Goal: Task Accomplishment & Management: Manage account settings

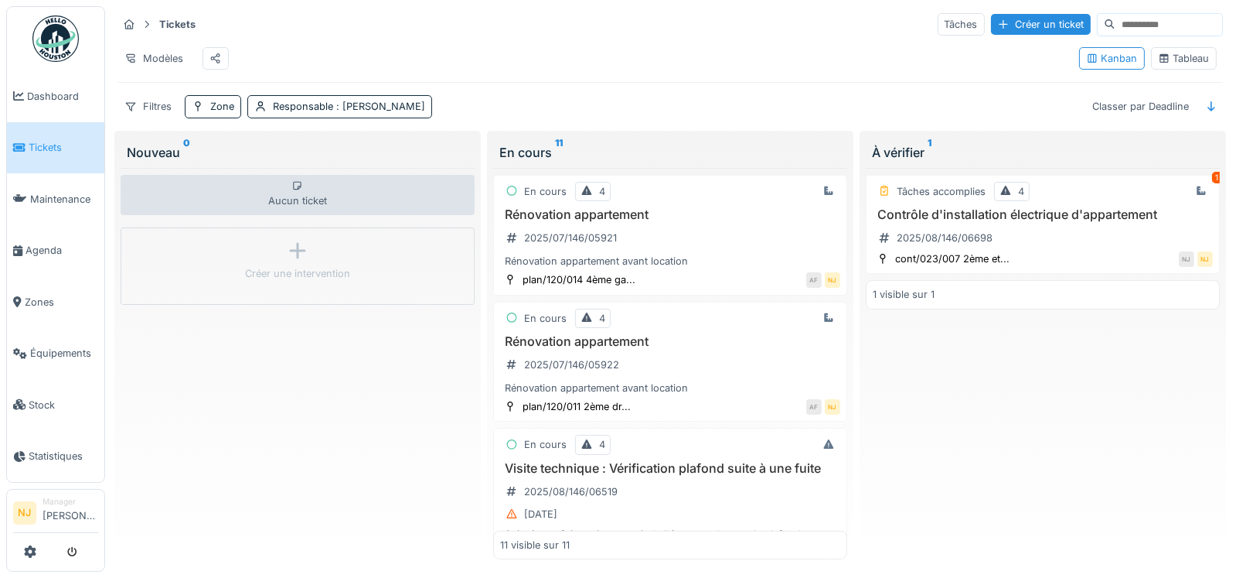
scroll to position [1141, 0]
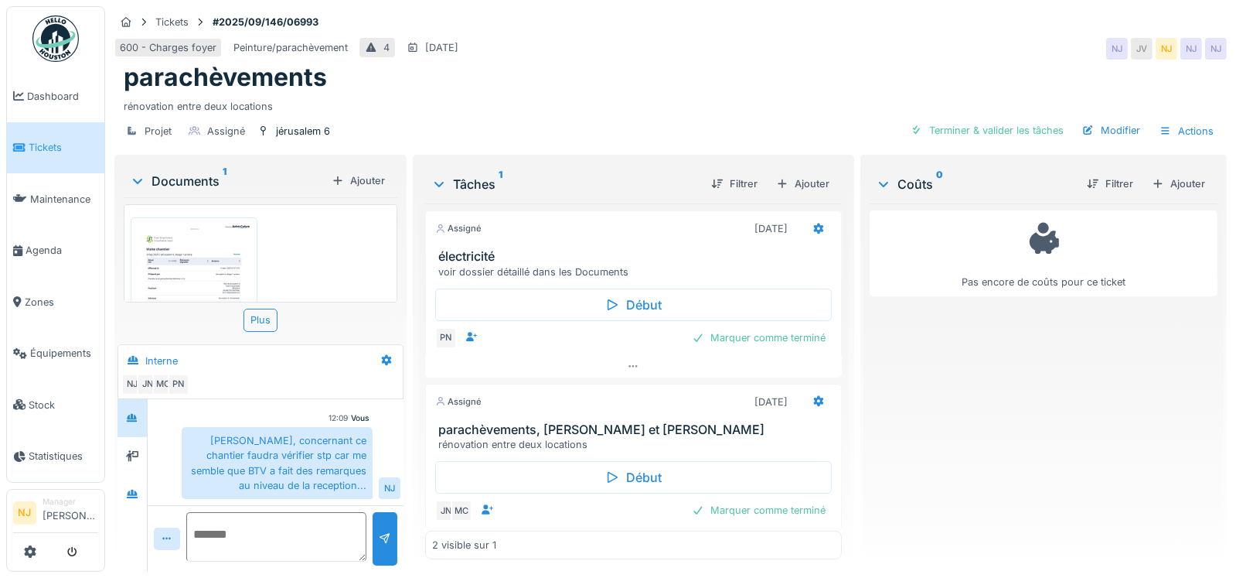
scroll to position [12, 0]
click at [813, 223] on icon at bounding box center [819, 228] width 12 height 10
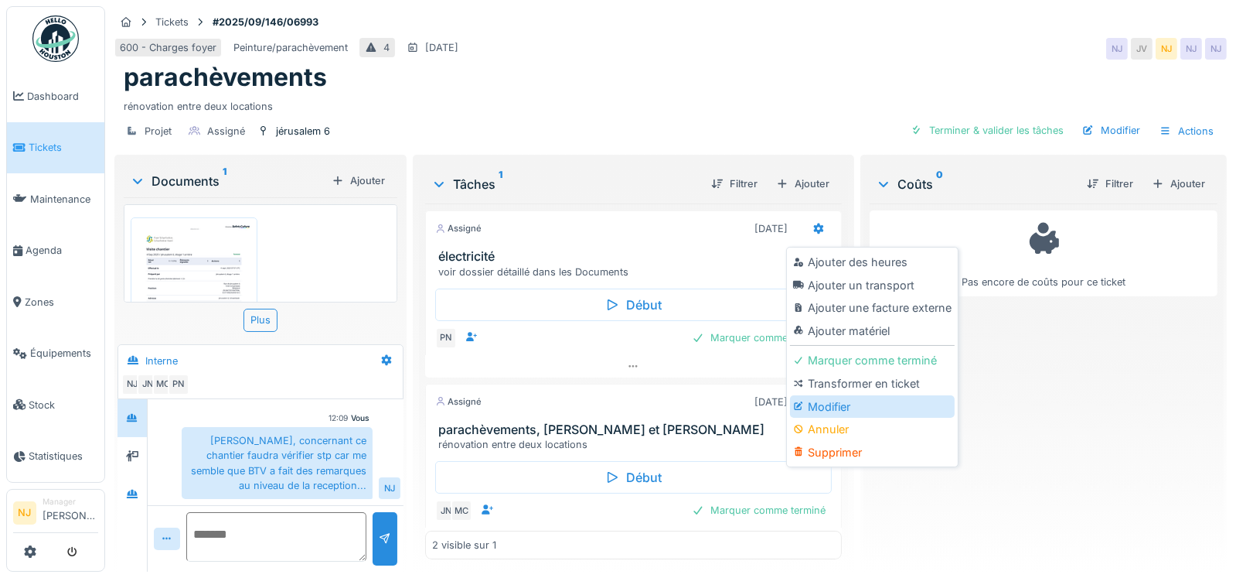
click at [827, 395] on div "Modifier" at bounding box center [872, 406] width 165 height 23
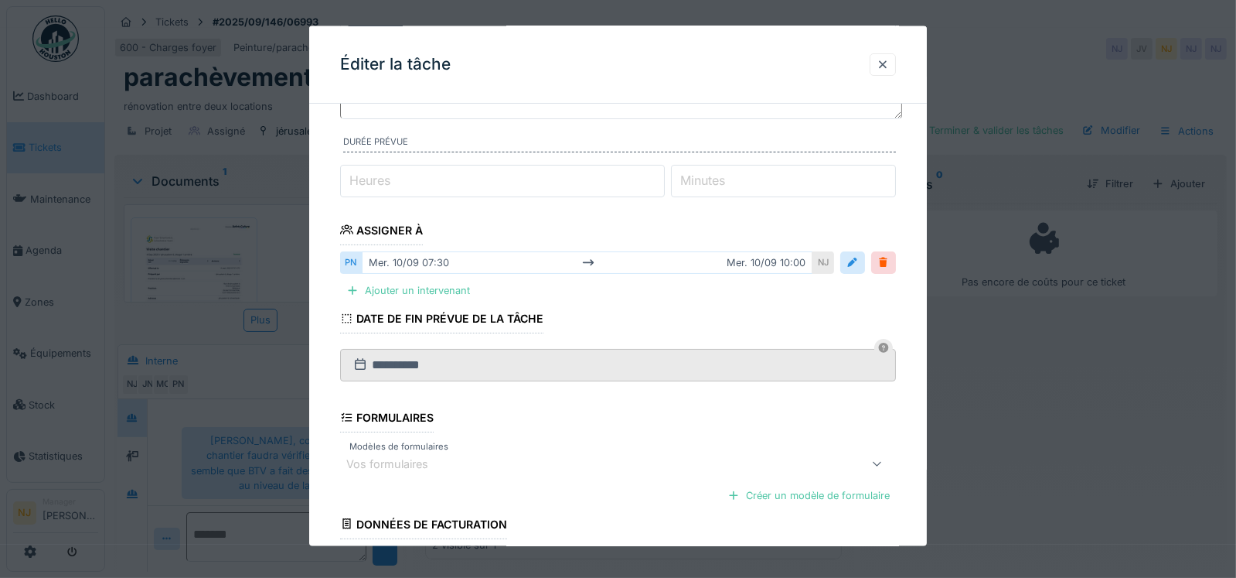
scroll to position [0, 0]
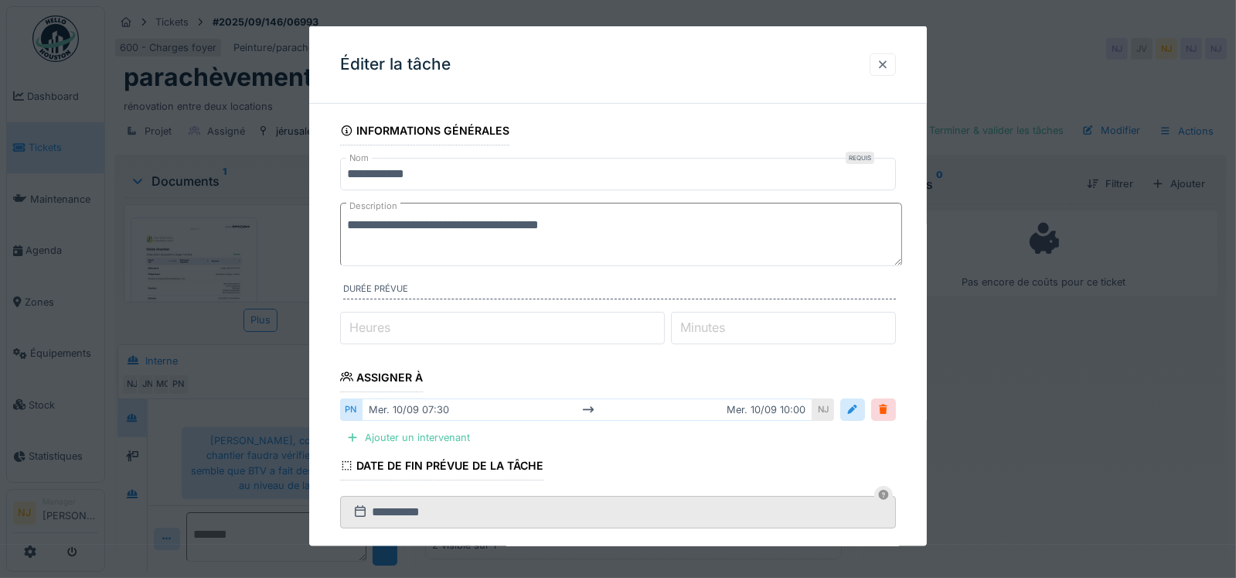
click at [889, 63] on div at bounding box center [883, 64] width 12 height 15
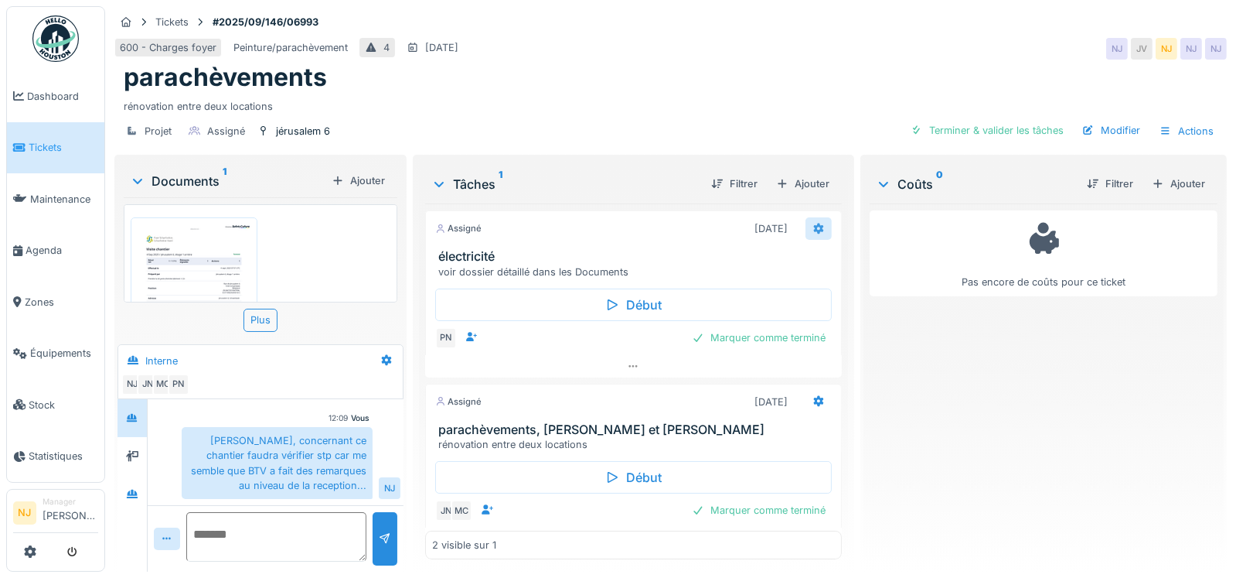
click at [813, 223] on icon at bounding box center [818, 228] width 10 height 11
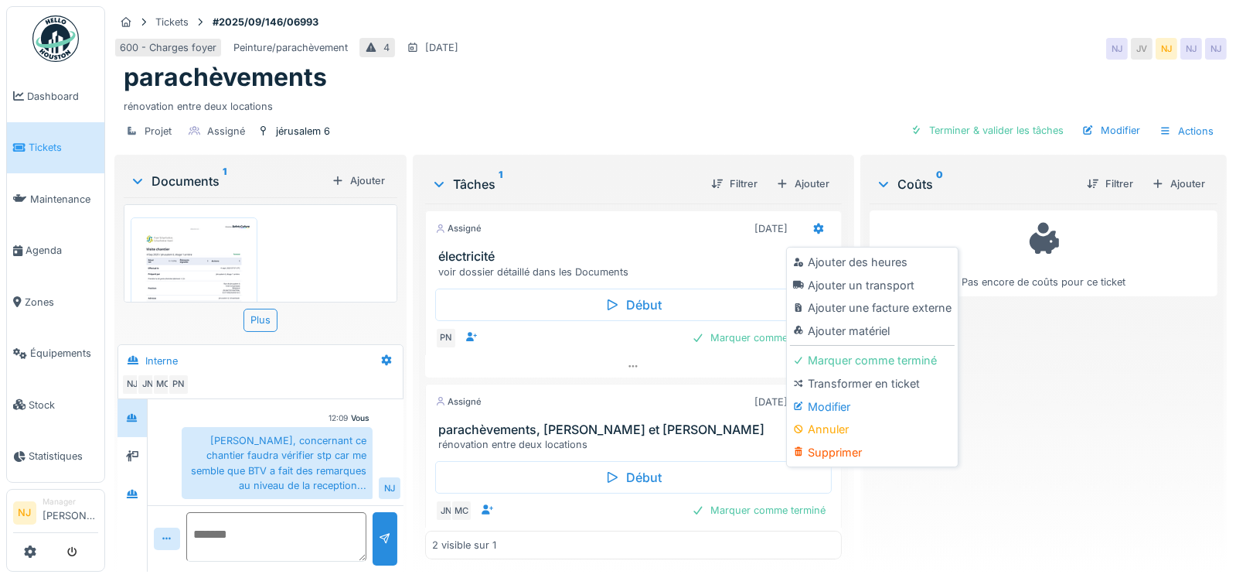
click at [758, 120] on div "Projet Assigné jérusalem 6 Terminer & valider les tâches Modifier Actions" at bounding box center [670, 131] width 1113 height 35
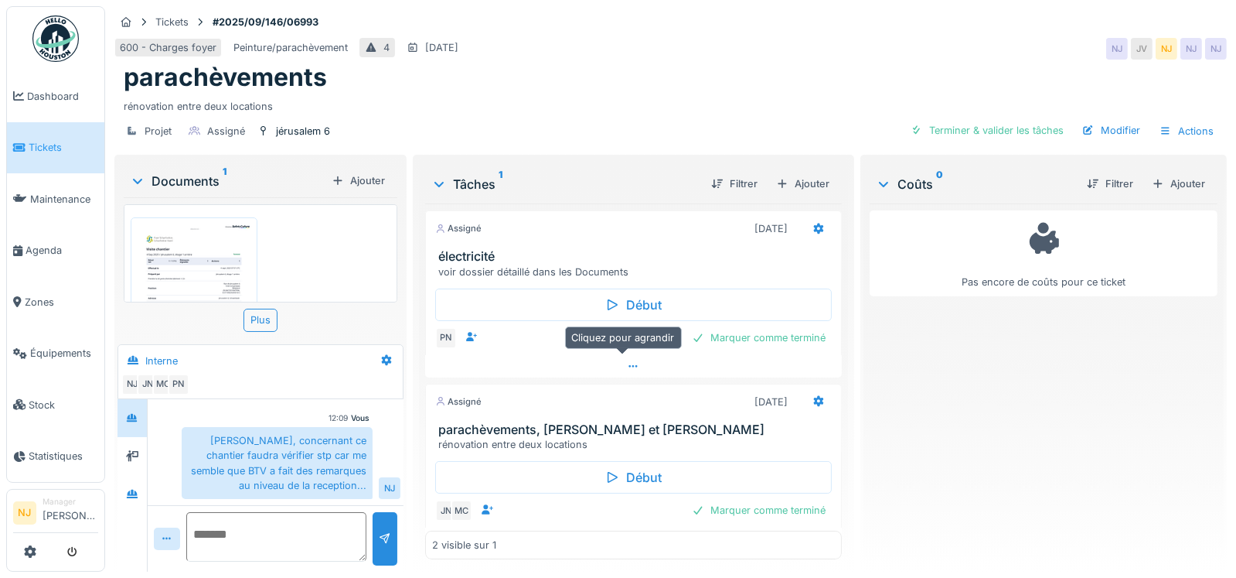
click at [629, 365] on icon at bounding box center [633, 366] width 9 height 2
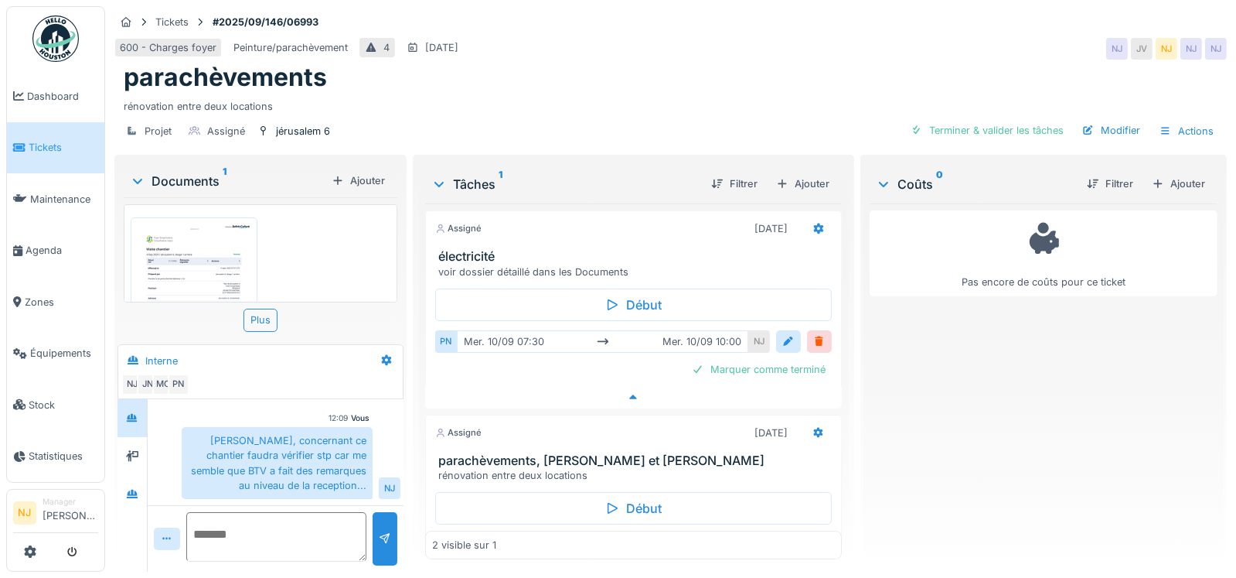
scroll to position [6, 0]
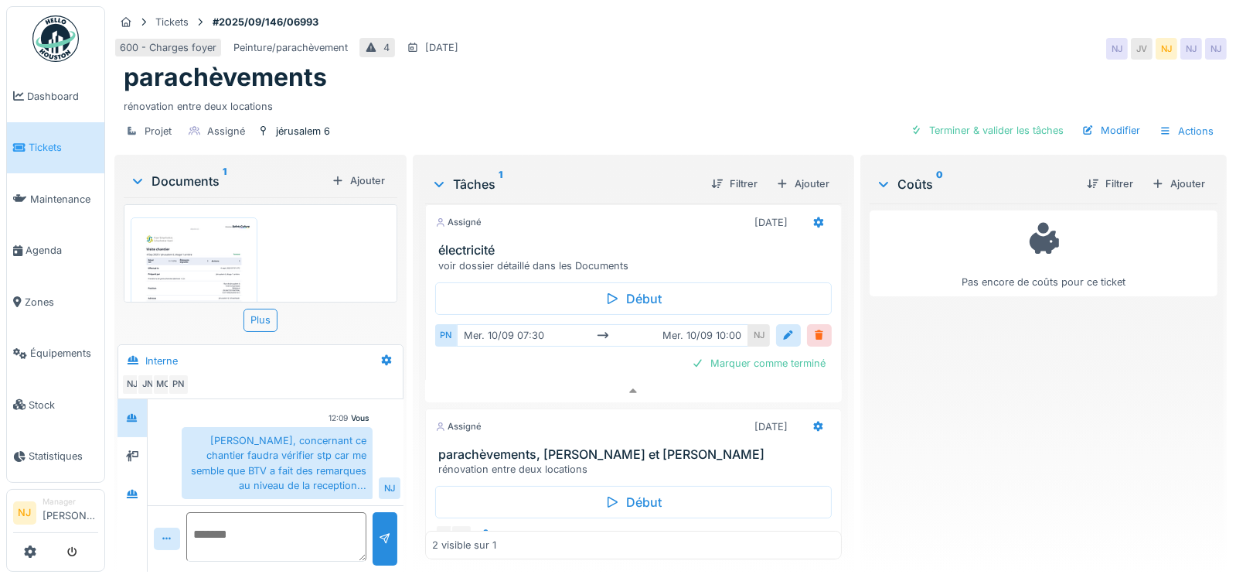
click at [813, 328] on div at bounding box center [819, 335] width 12 height 15
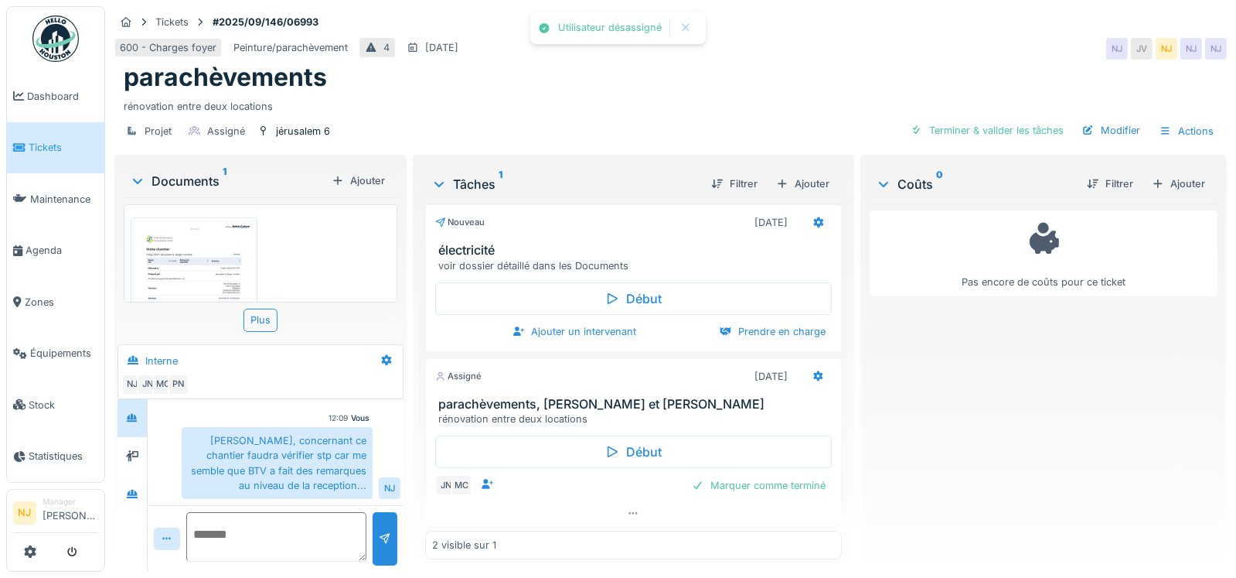
scroll to position [5, 0]
click at [813, 219] on icon at bounding box center [818, 224] width 10 height 11
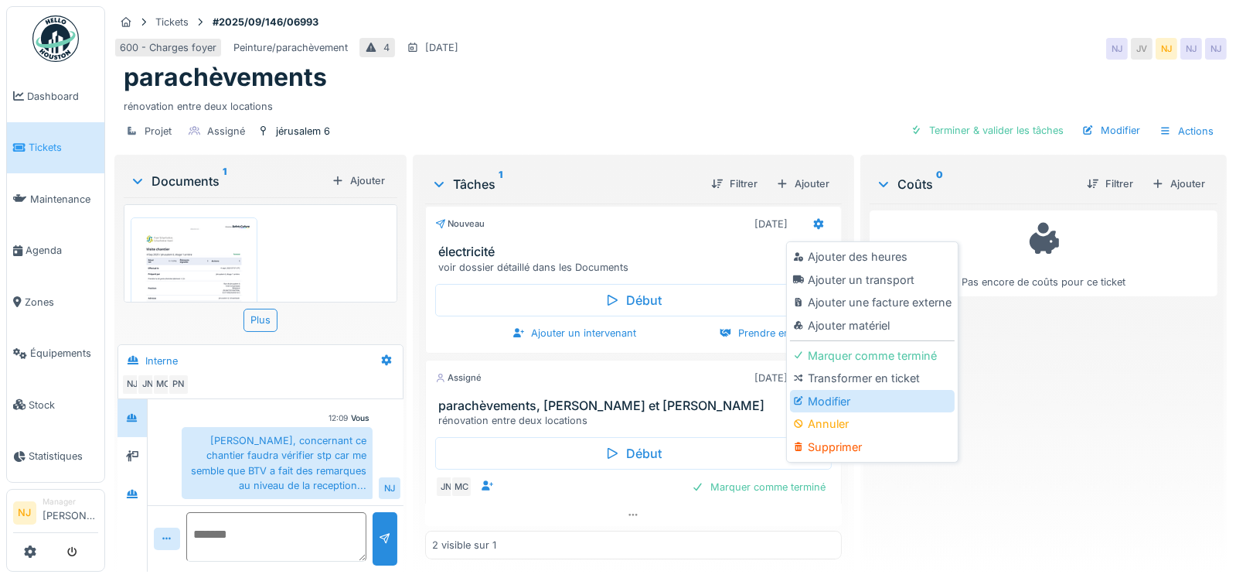
click at [856, 390] on div "Modifier" at bounding box center [872, 401] width 165 height 23
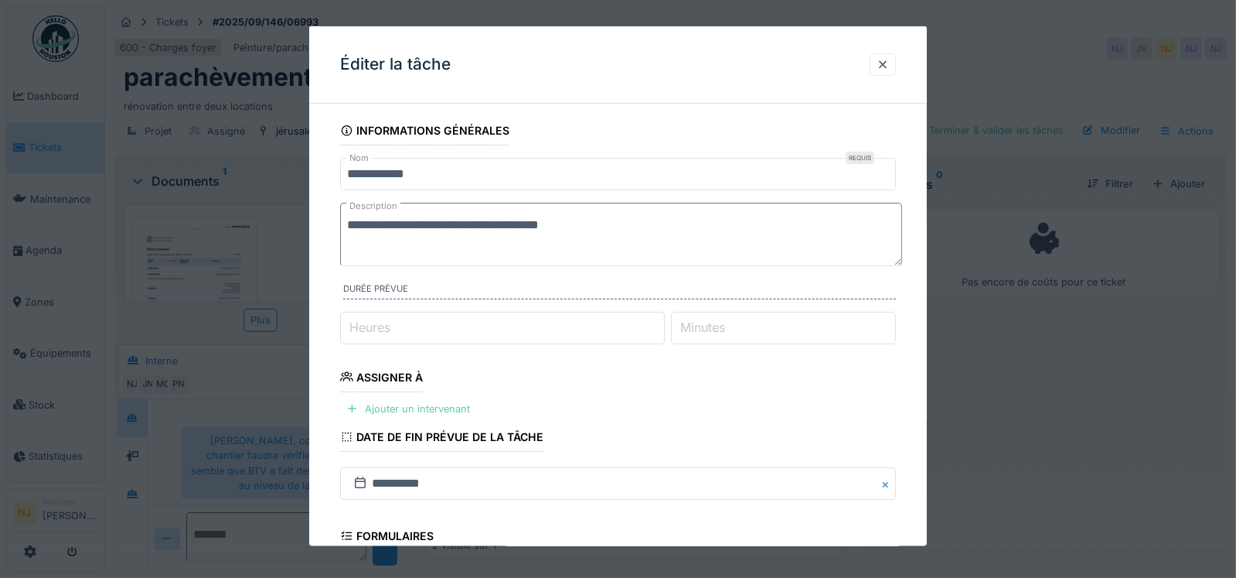
click at [401, 407] on div "Ajouter un intervenant" at bounding box center [408, 407] width 136 height 21
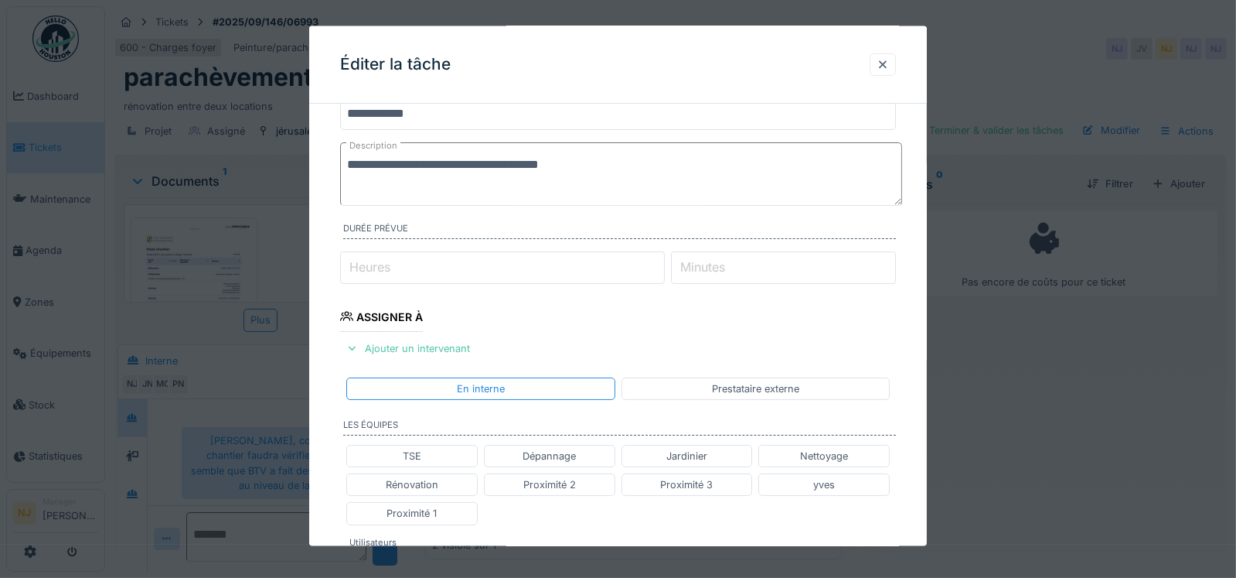
scroll to position [154, 0]
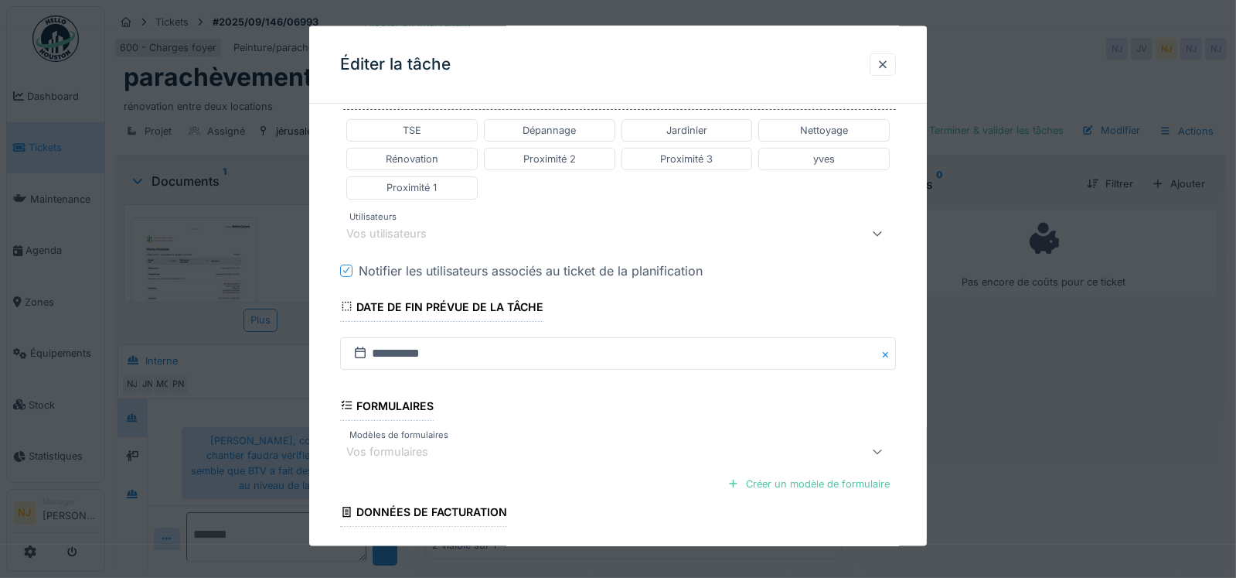
click at [376, 220] on div "Vos utilisateurs" at bounding box center [618, 232] width 557 height 31
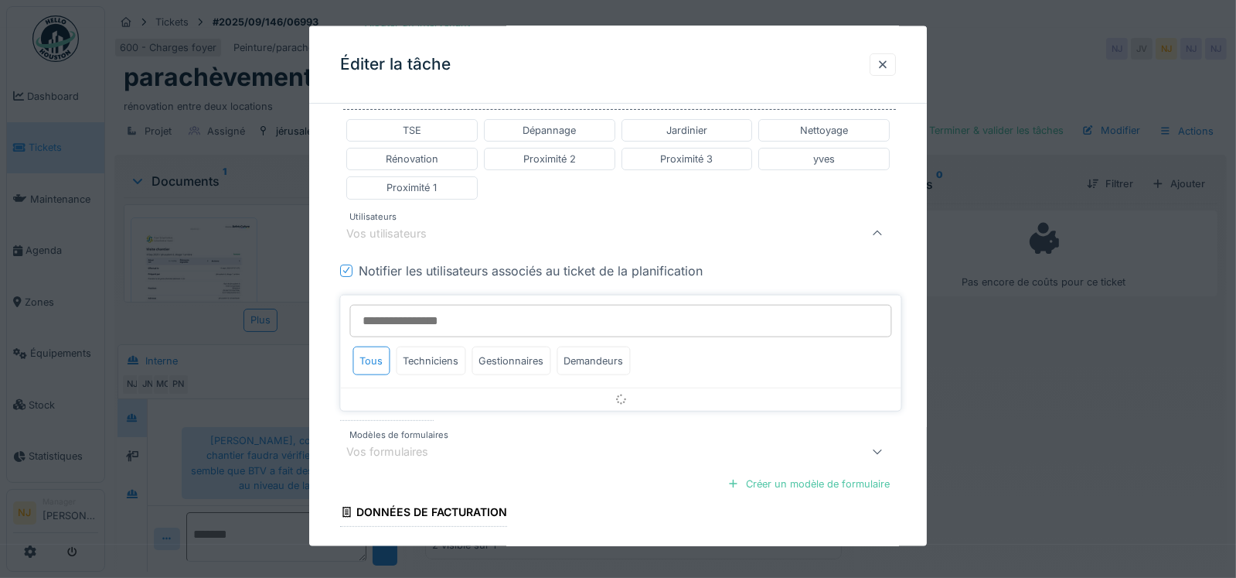
scroll to position [331, 0]
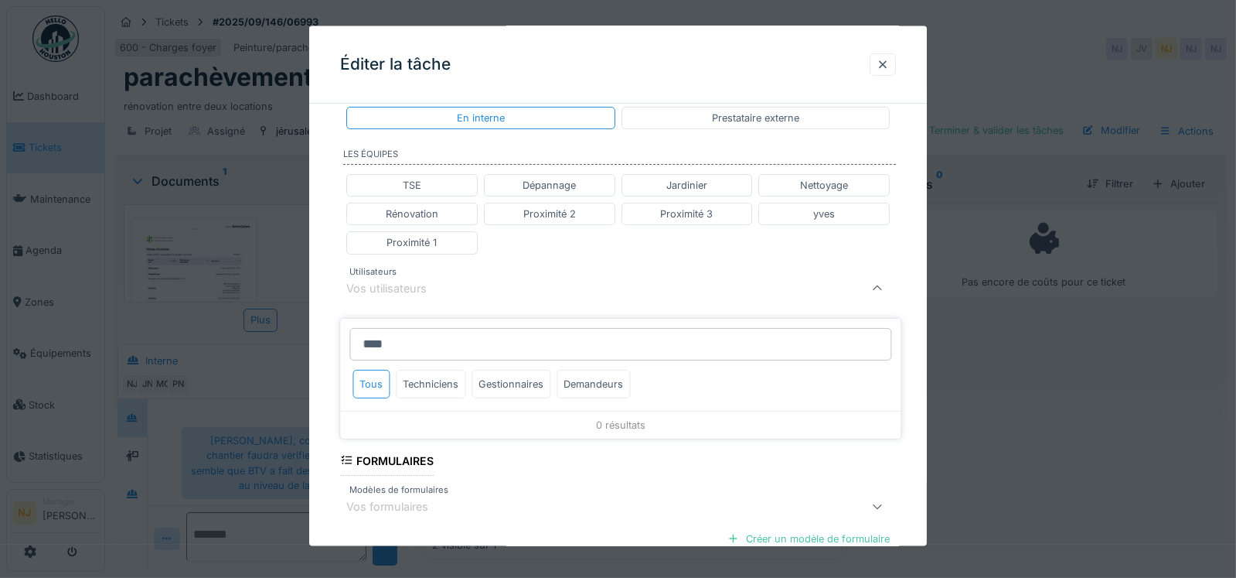
type input "*****"
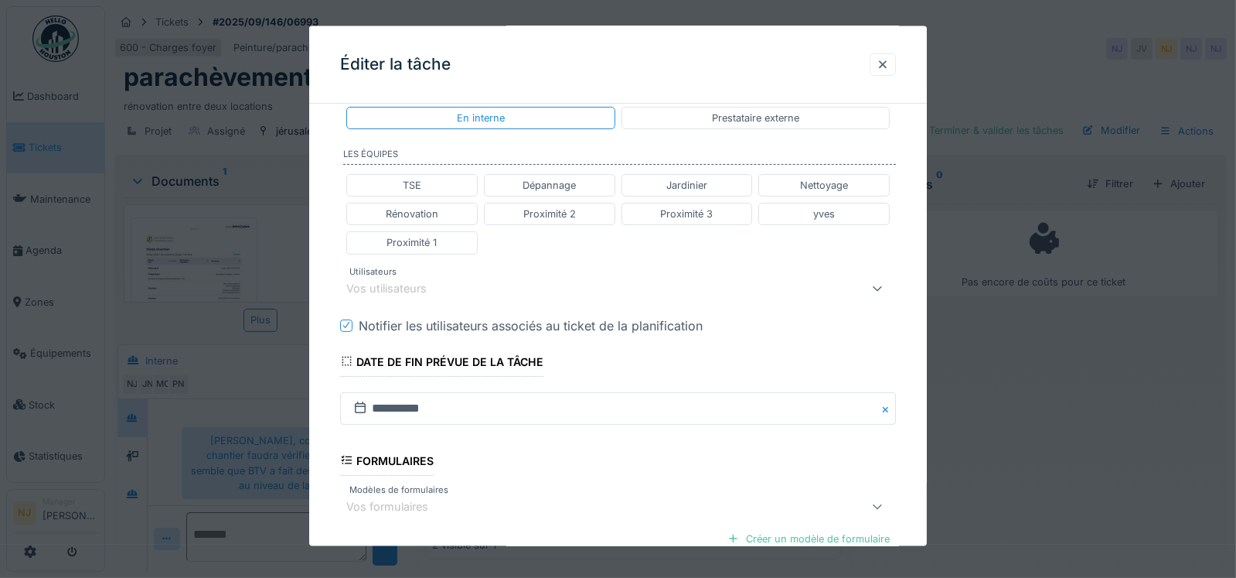
click at [319, 417] on div "**********" at bounding box center [618, 250] width 619 height 931
click at [414, 279] on div "Vos utilisateurs" at bounding box center [397, 287] width 102 height 17
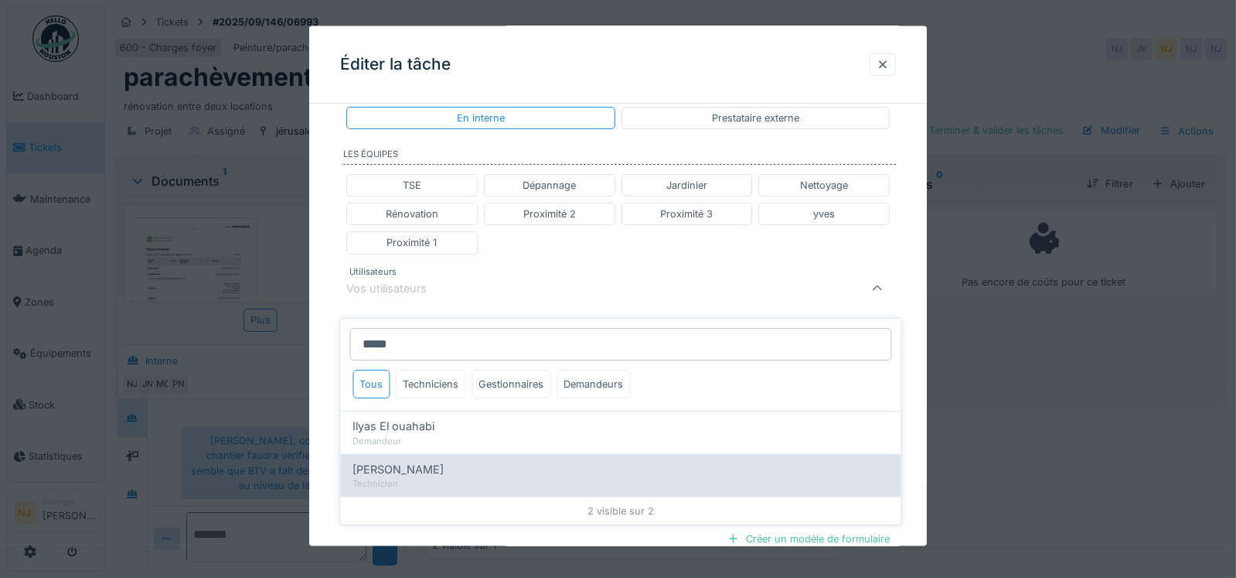
type input "*****"
click at [358, 461] on span "[PERSON_NAME]" at bounding box center [398, 469] width 91 height 17
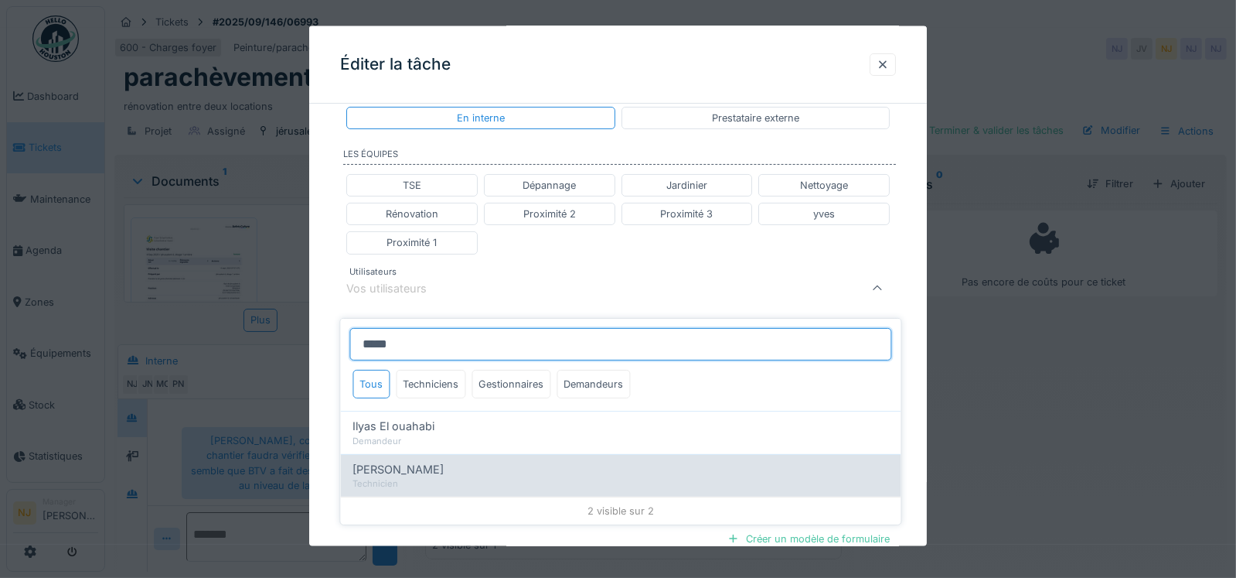
type input "*****"
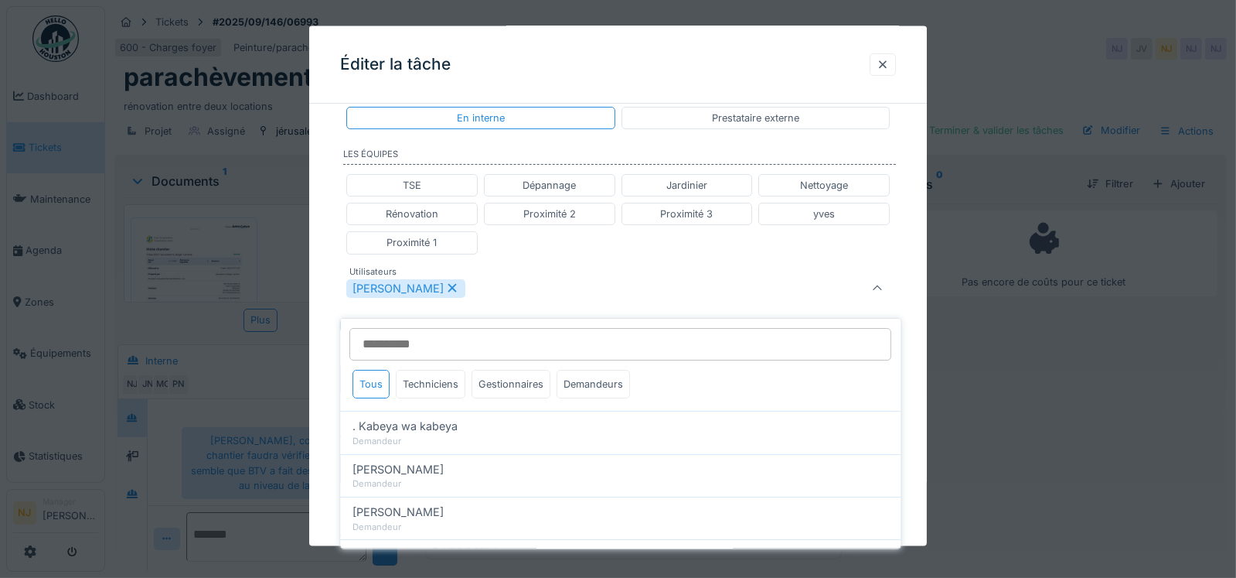
click at [326, 380] on div "**********" at bounding box center [618, 280] width 619 height 991
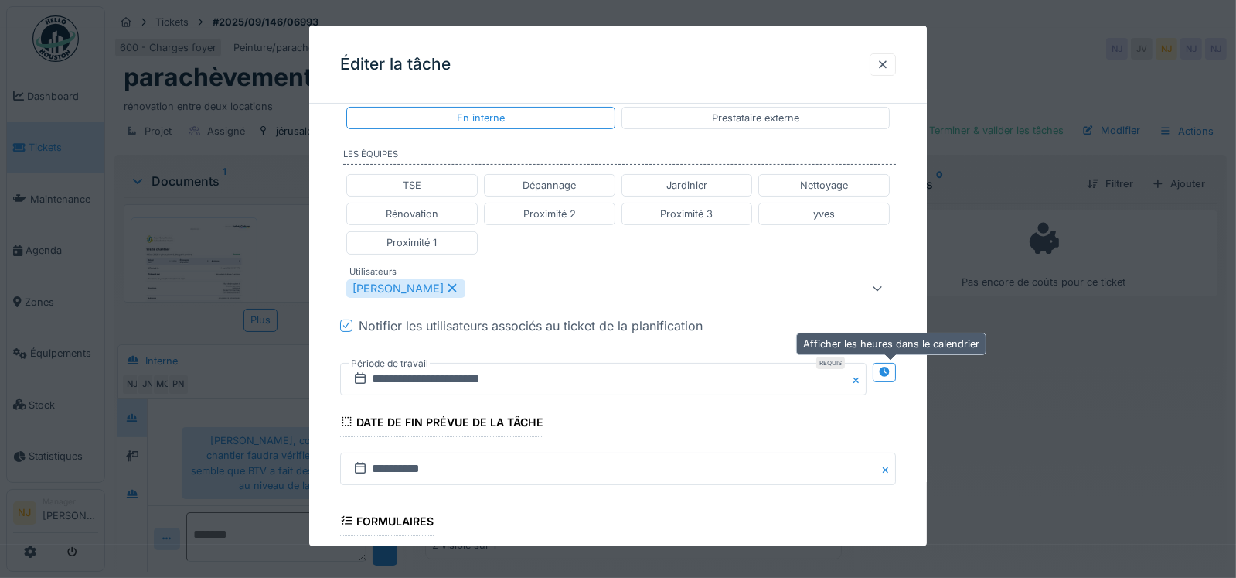
click at [890, 366] on icon at bounding box center [885, 371] width 10 height 10
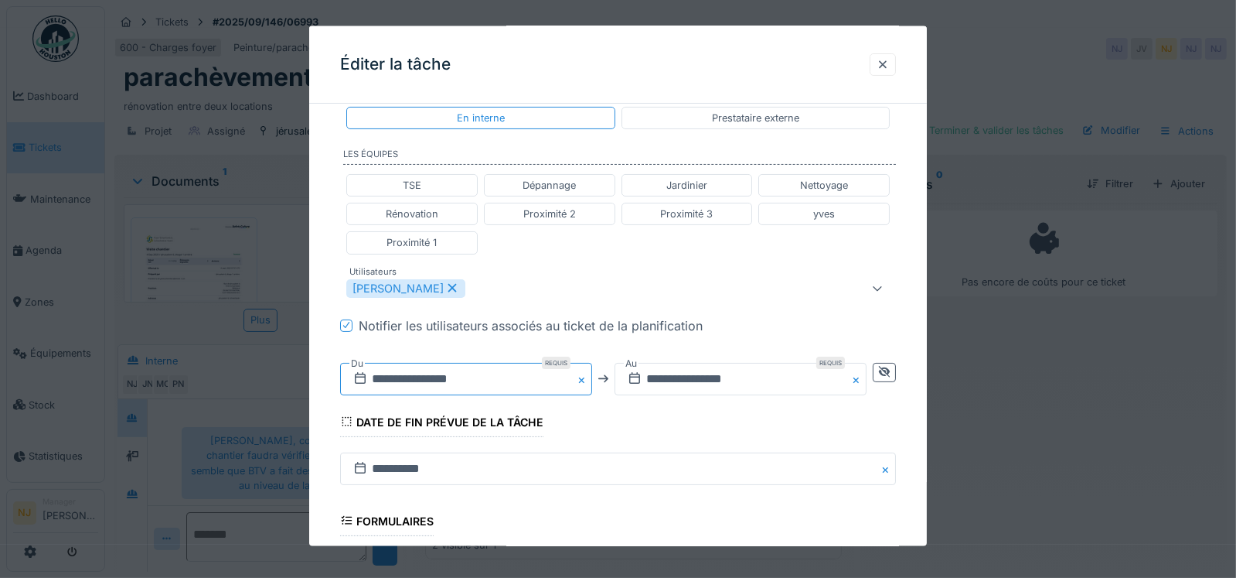
click at [457, 376] on input "**********" at bounding box center [466, 378] width 252 height 32
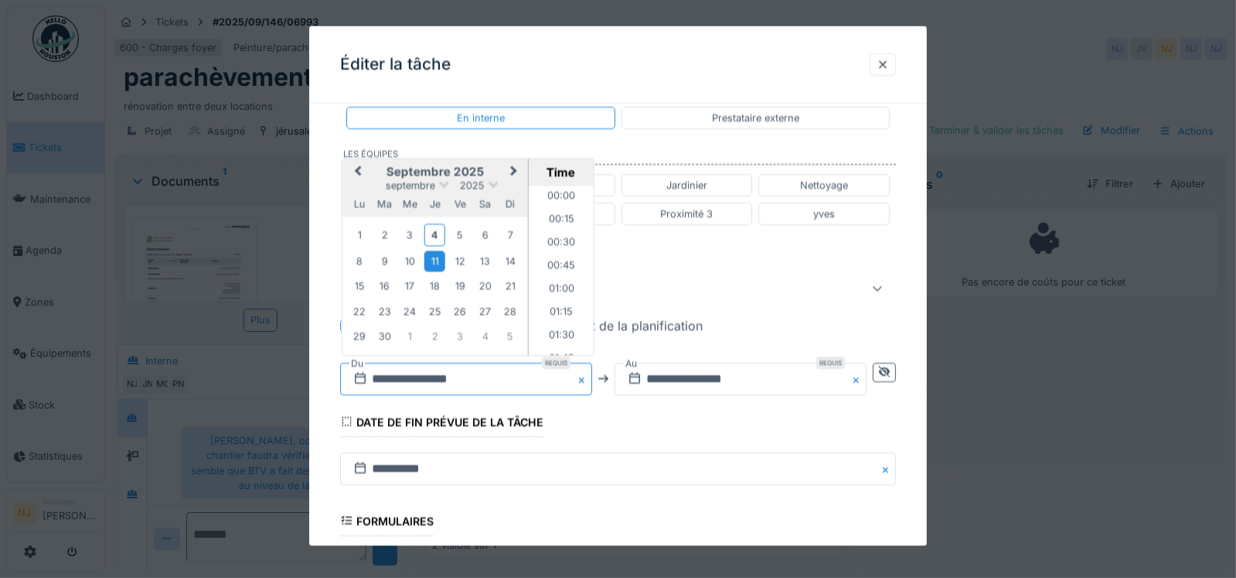
scroll to position [576, 0]
click at [459, 258] on div "12" at bounding box center [459, 261] width 21 height 21
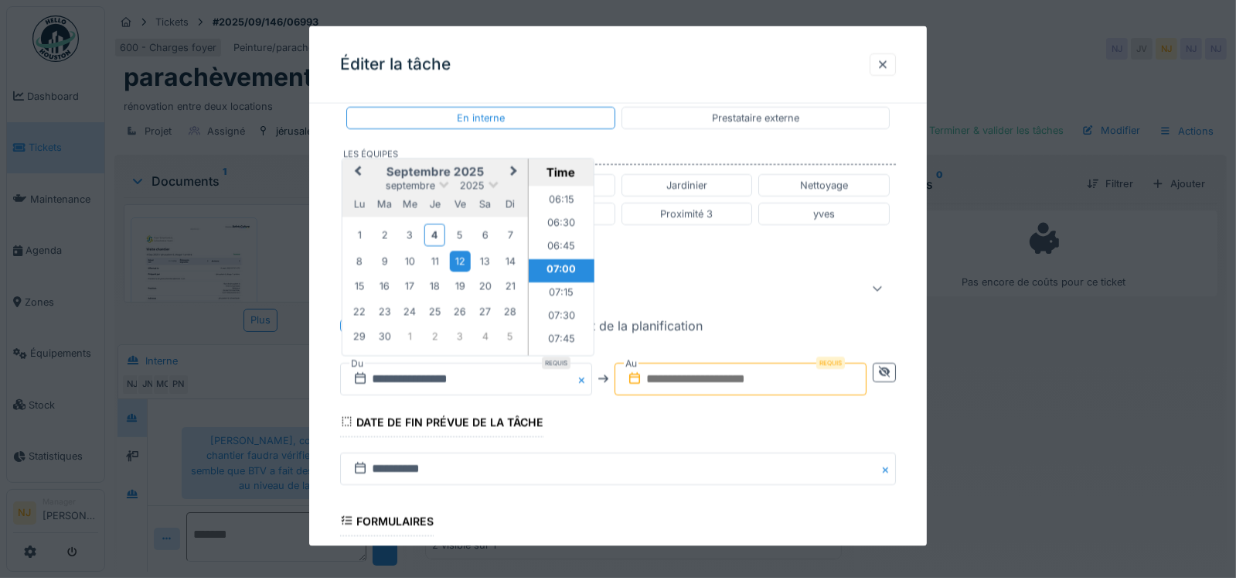
click at [696, 380] on input "text" at bounding box center [741, 378] width 252 height 32
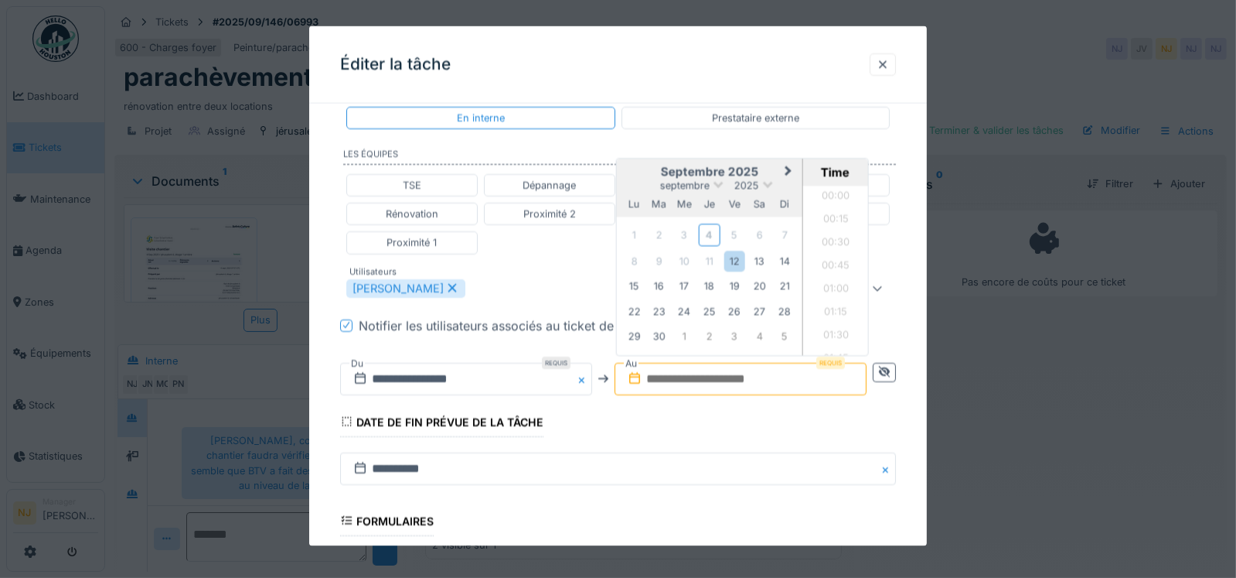
scroll to position [1132, 0]
click at [732, 258] on div "12" at bounding box center [734, 261] width 21 height 21
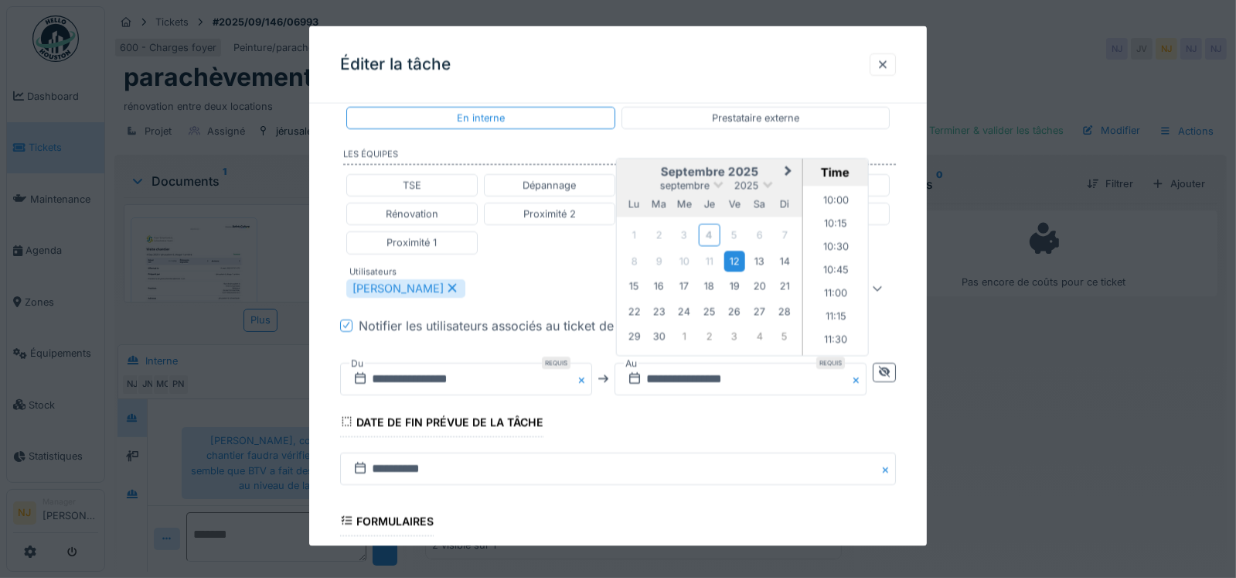
scroll to position [900, 0]
click at [833, 216] on li "10:00" at bounding box center [836, 224] width 66 height 23
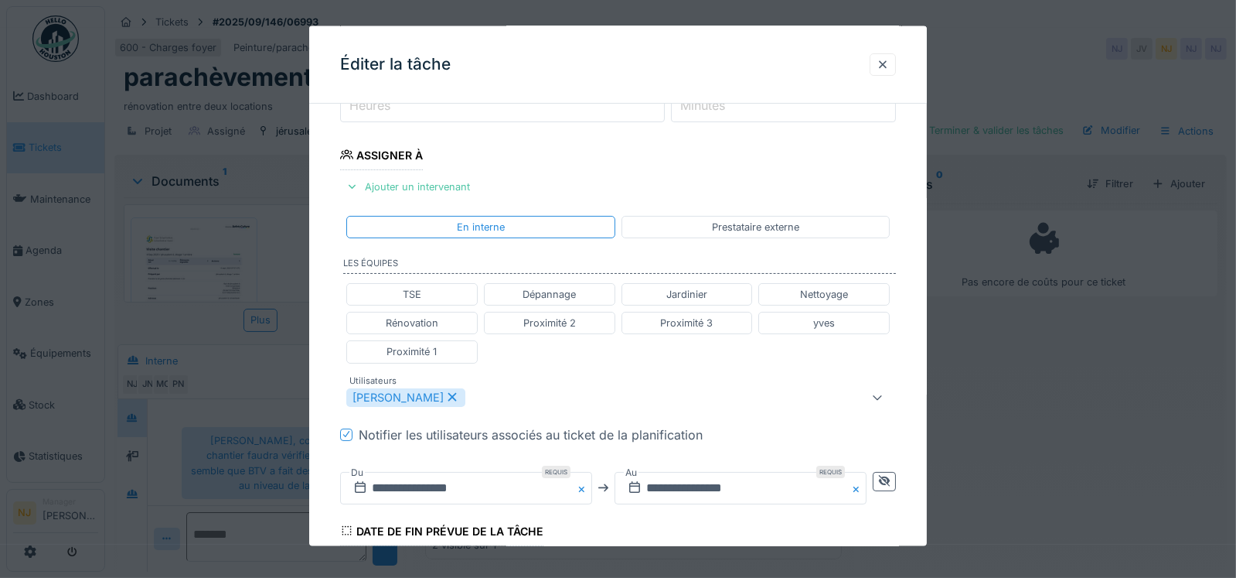
scroll to position [557, 0]
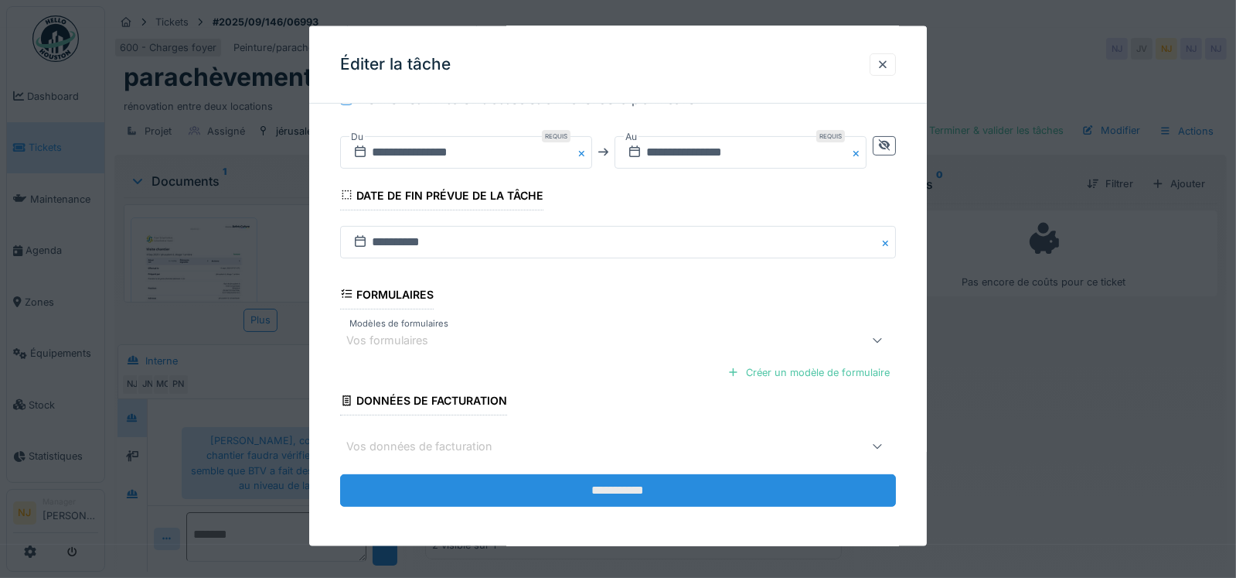
click at [619, 482] on input "**********" at bounding box center [618, 490] width 557 height 32
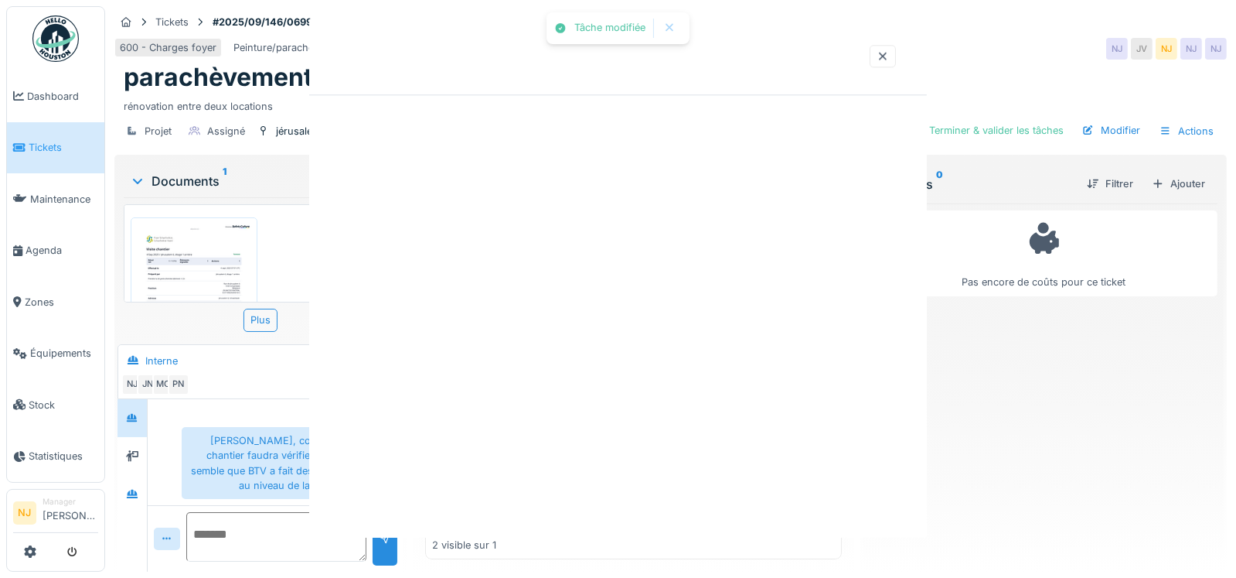
scroll to position [0, 0]
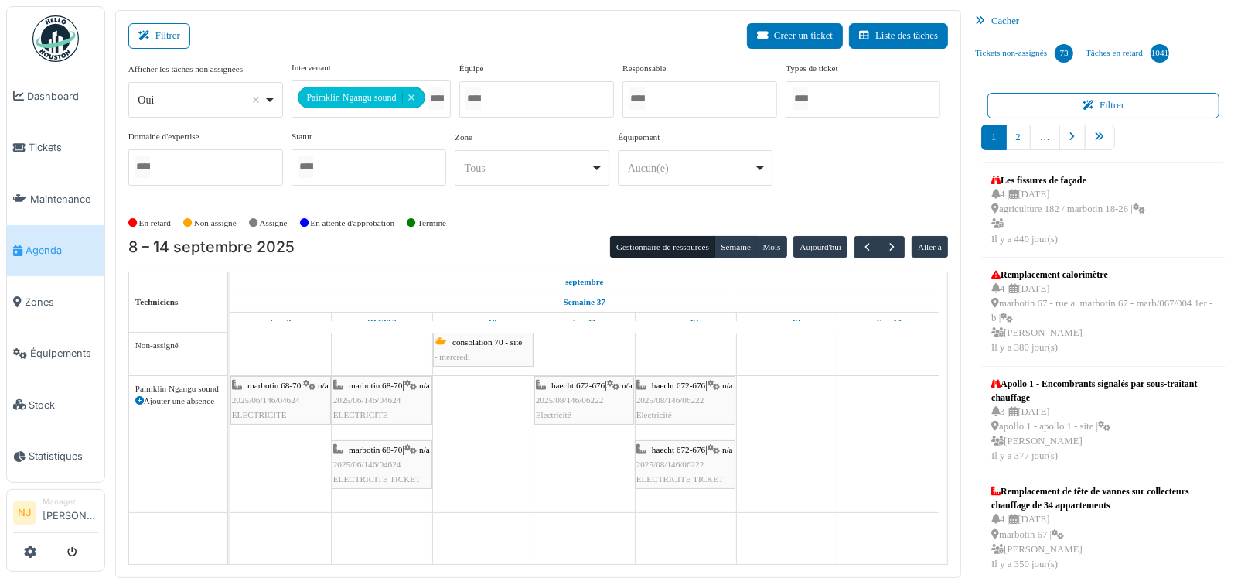
click at [574, 406] on div "haecht 672-676 | n/a 2025/08/146/06222 Electricité" at bounding box center [584, 400] width 97 height 45
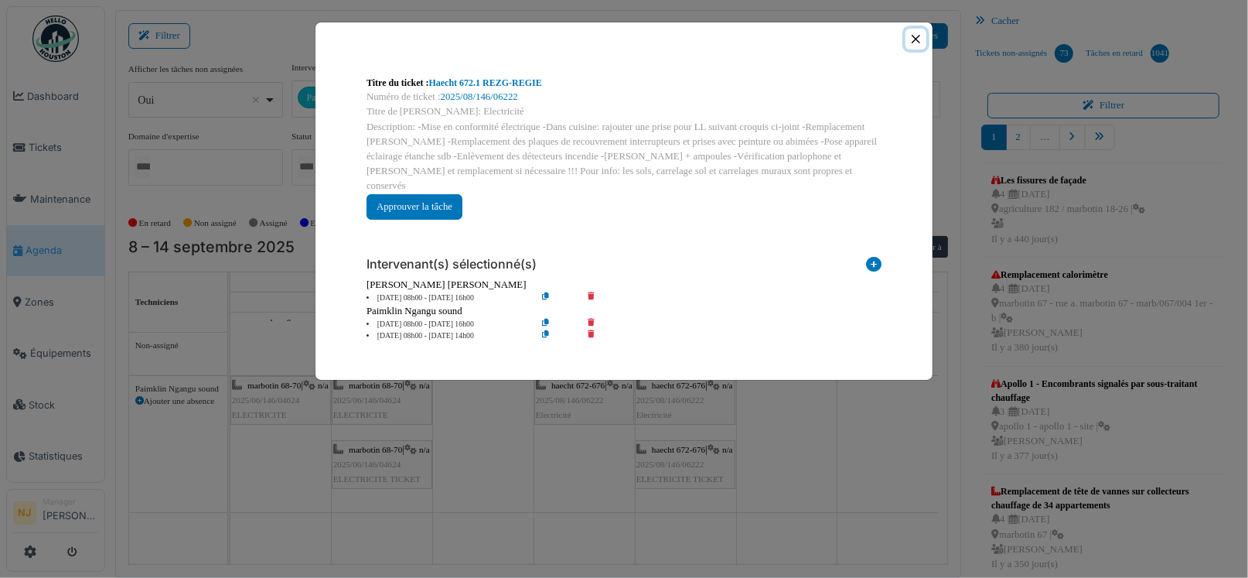
click at [915, 39] on button "Close" at bounding box center [915, 39] width 21 height 21
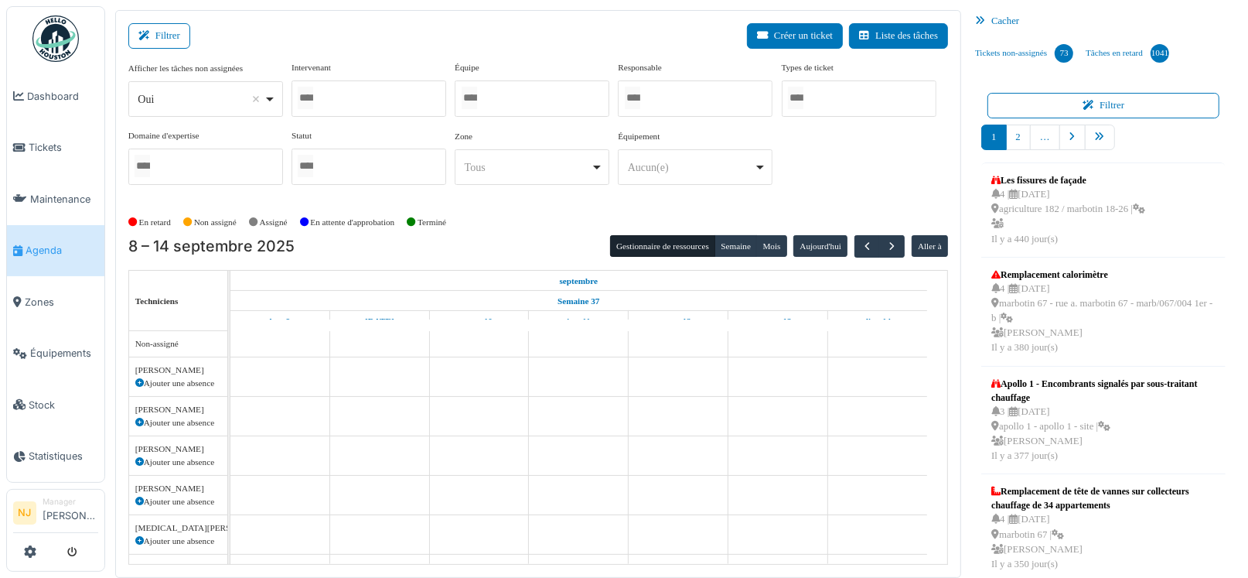
click at [342, 109] on div at bounding box center [368, 98] width 155 height 36
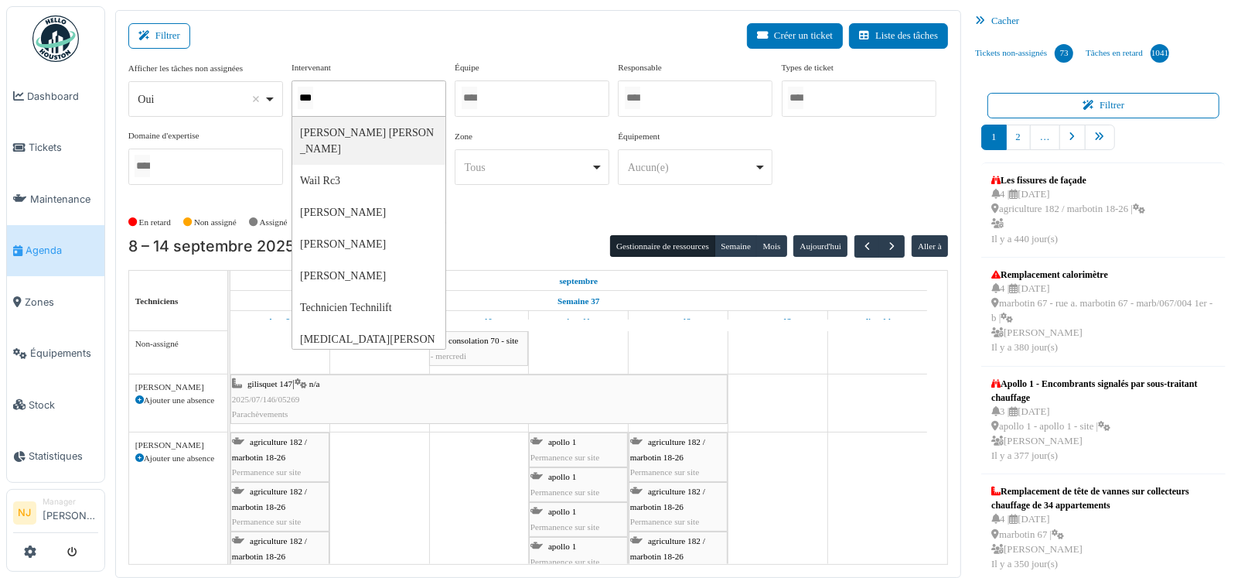
type input "****"
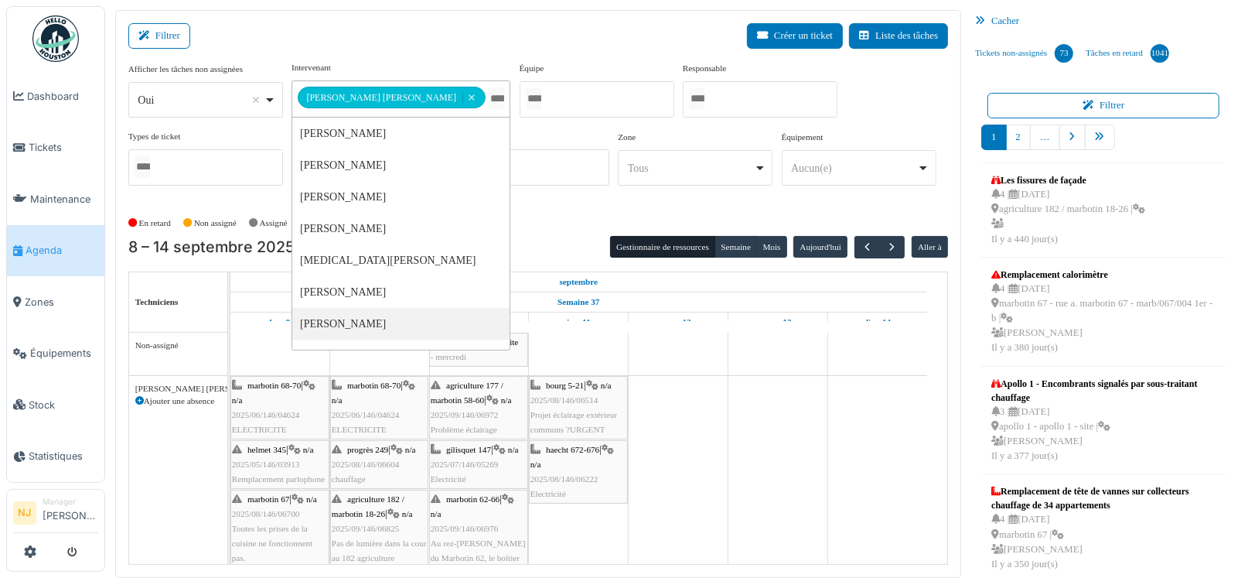
click at [375, 43] on div "Filtrer Créer un ticket Liste des tâches" at bounding box center [538, 42] width 820 height 38
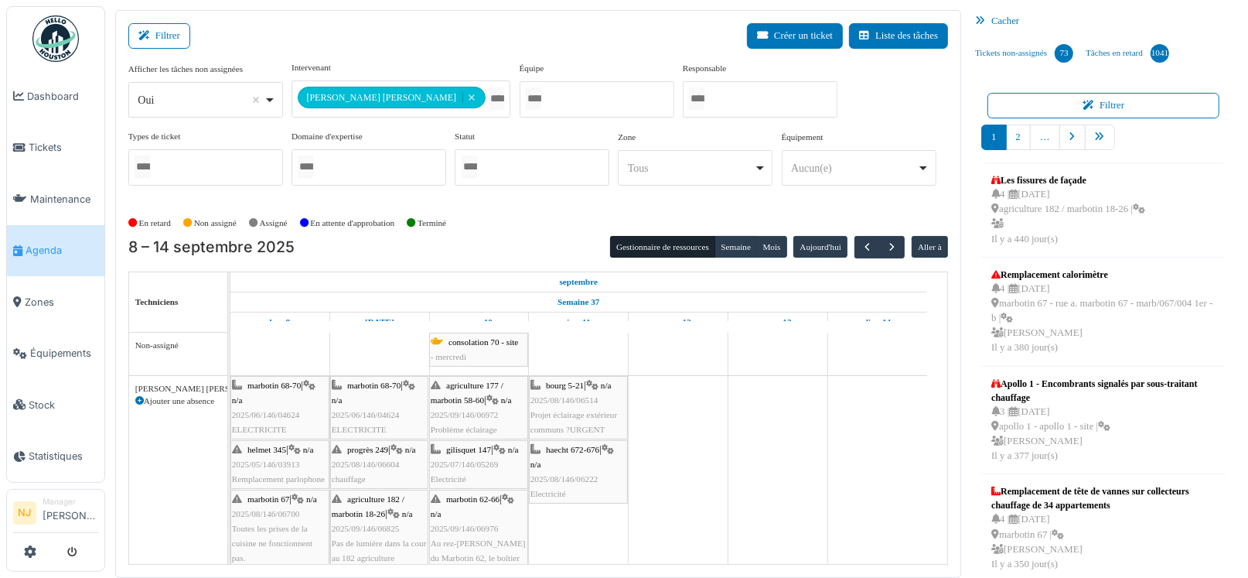
click at [414, 52] on div "Filtrer Créer un ticket Liste des tâches" at bounding box center [538, 42] width 820 height 38
click at [885, 241] on span "button" at bounding box center [891, 246] width 13 height 13
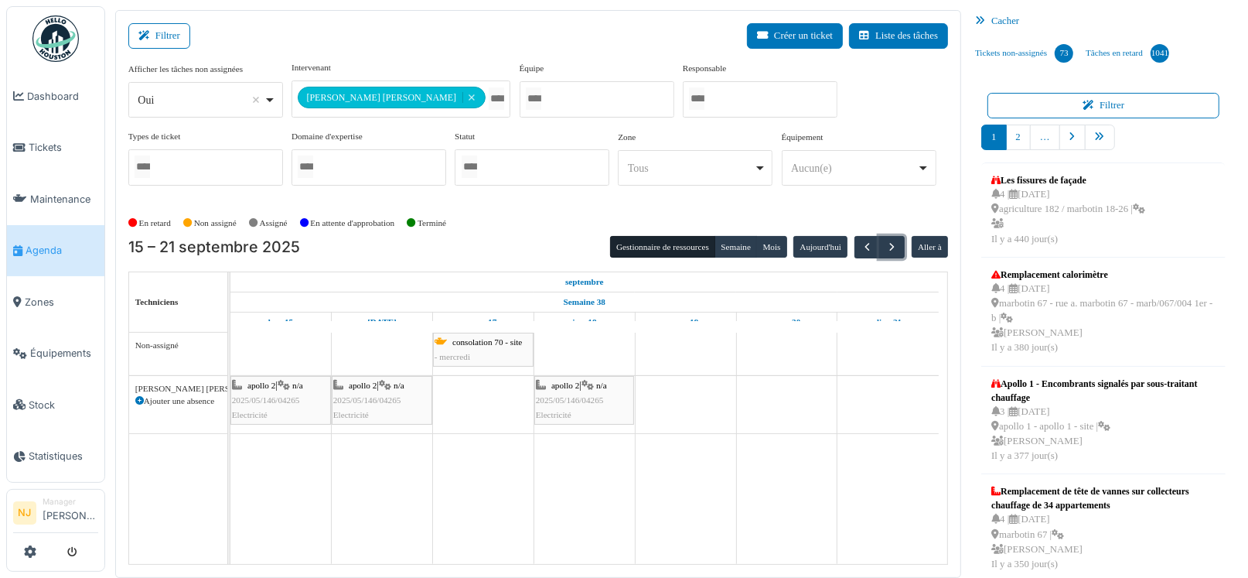
click at [281, 402] on span "2025/05/146/04265" at bounding box center [266, 399] width 68 height 9
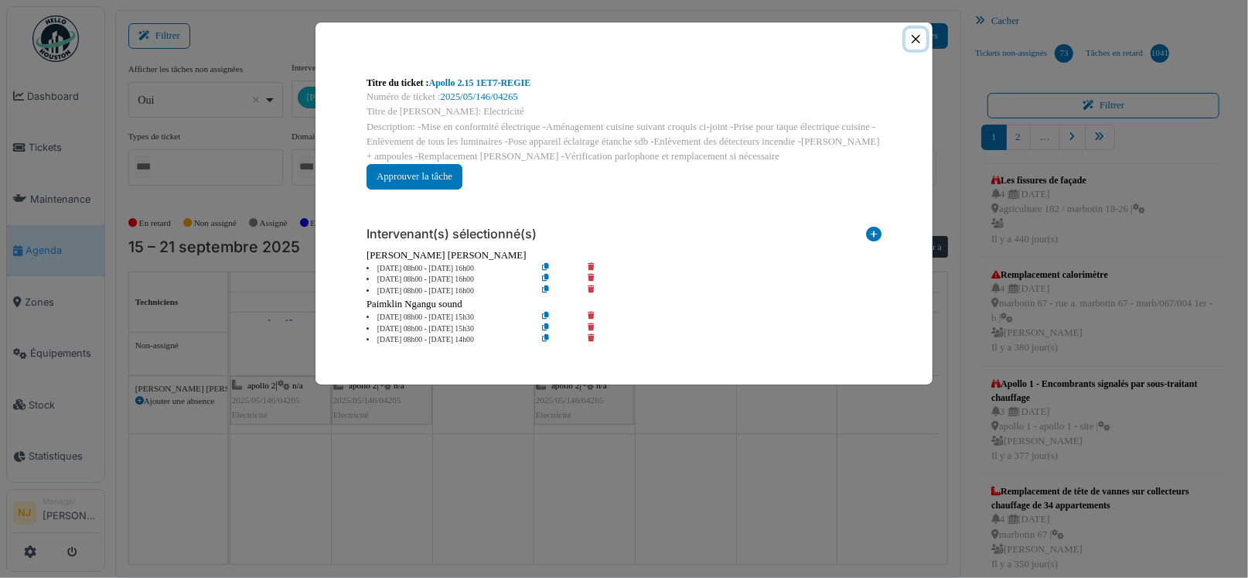
click at [917, 36] on button "Close" at bounding box center [915, 39] width 21 height 21
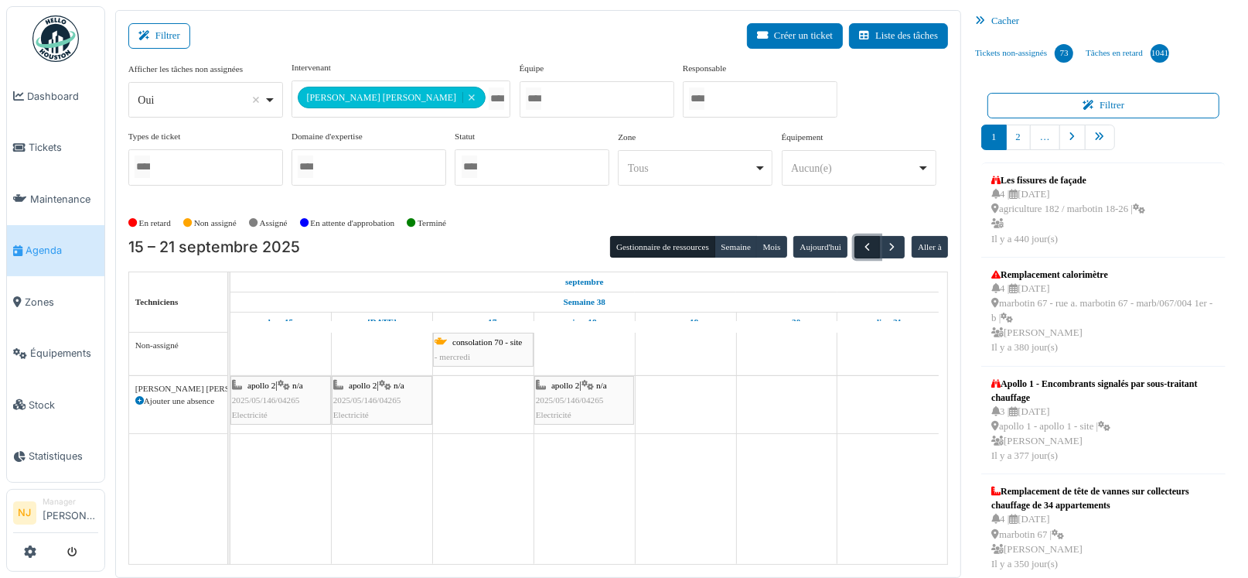
click at [861, 246] on span "button" at bounding box center [867, 246] width 13 height 13
